Goal: Task Accomplishment & Management: Manage account settings

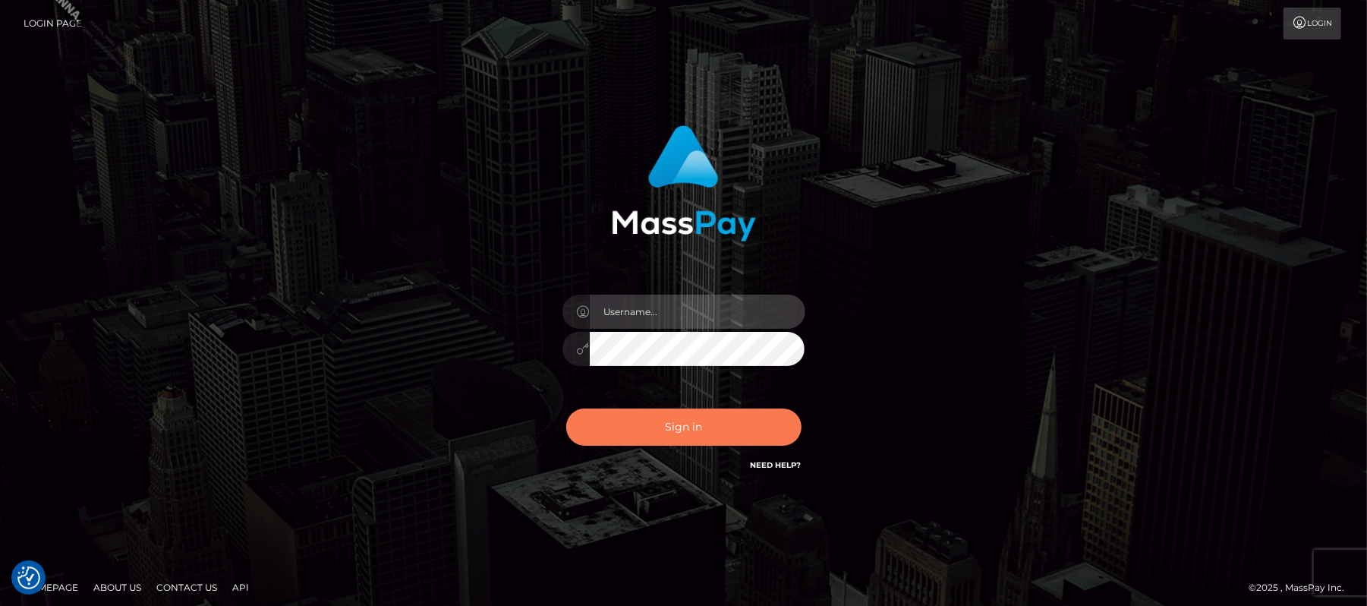
type input "Carmel.megabonanza"
click at [632, 428] on button "Sign in" at bounding box center [683, 426] width 235 height 37
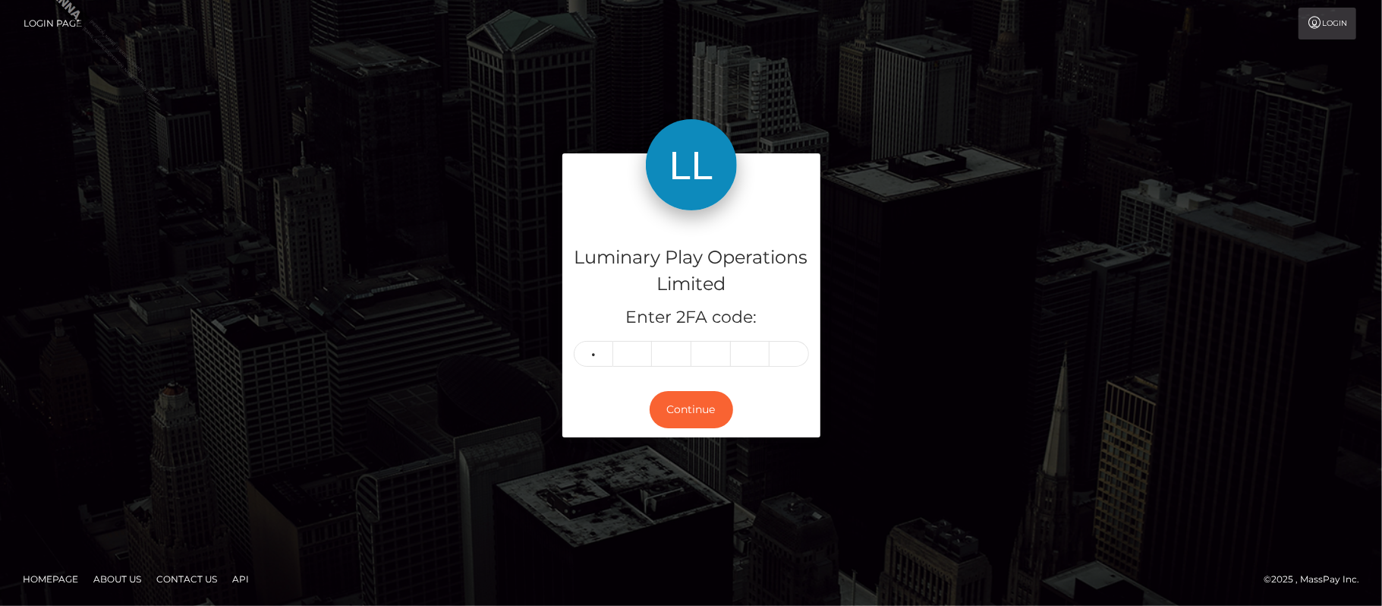
type input "5"
type input "9"
type input "0"
type input "9"
type input "6"
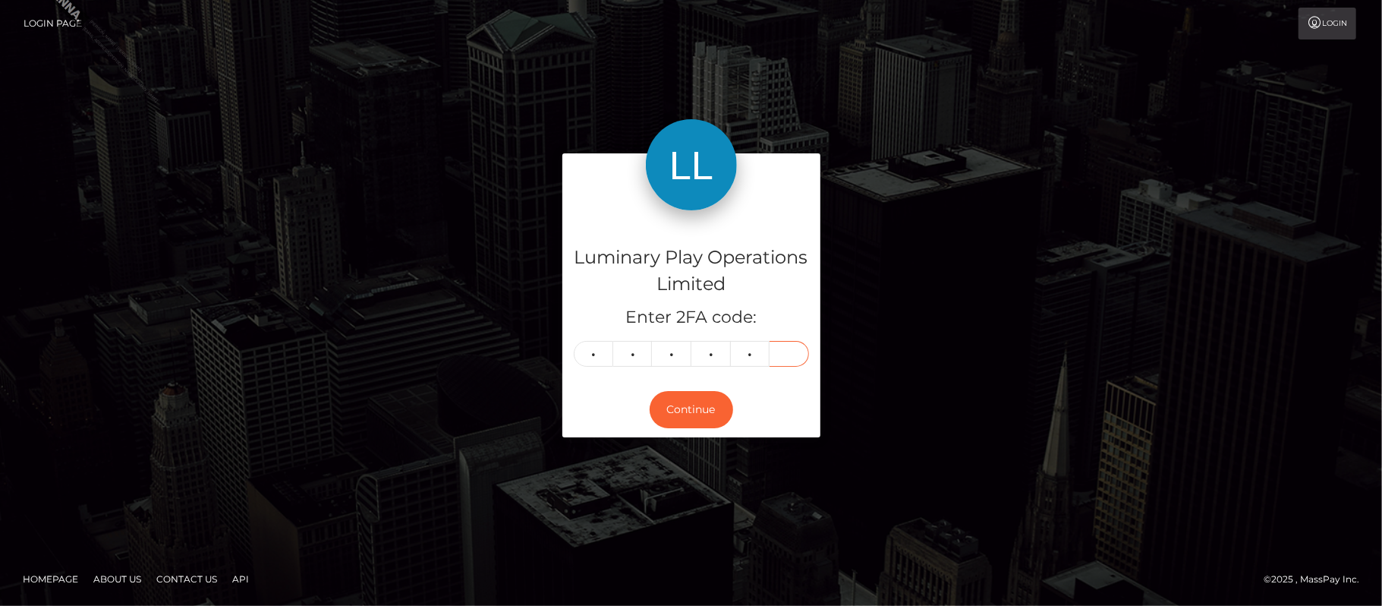
type input "3"
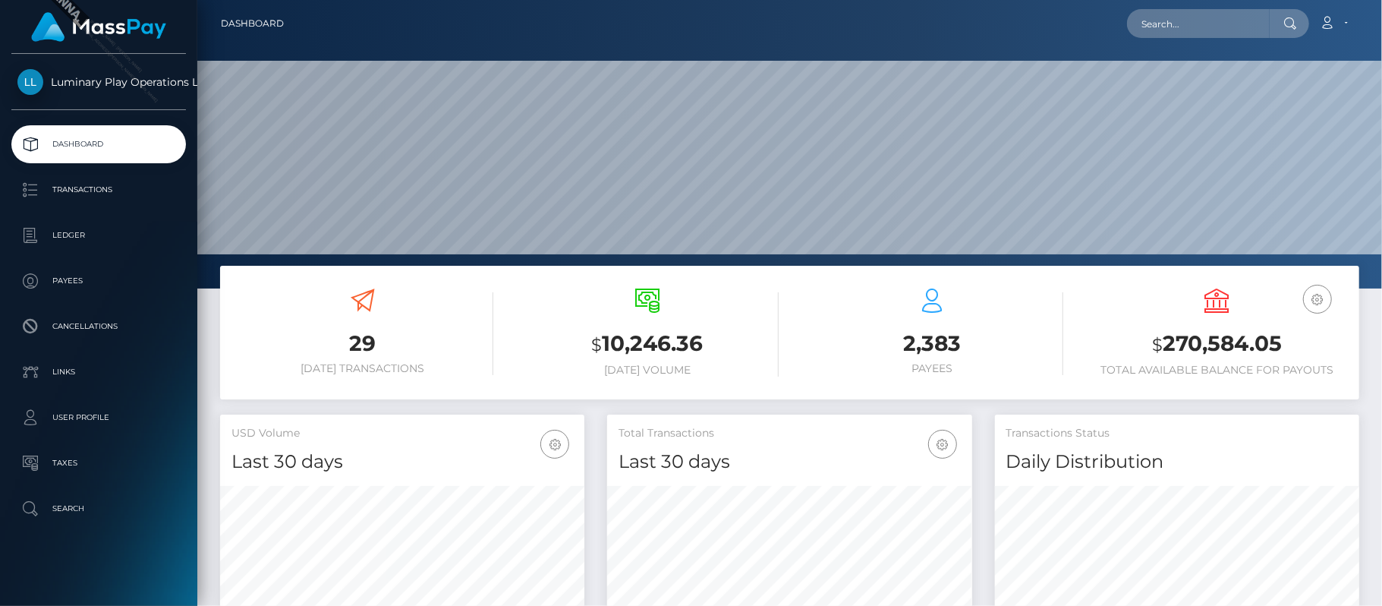
scroll to position [269, 365]
click at [1236, 349] on h3 "$ 270,584.05" at bounding box center [1217, 344] width 262 height 31
copy h3 "270,584.05"
